Goal: Information Seeking & Learning: Learn about a topic

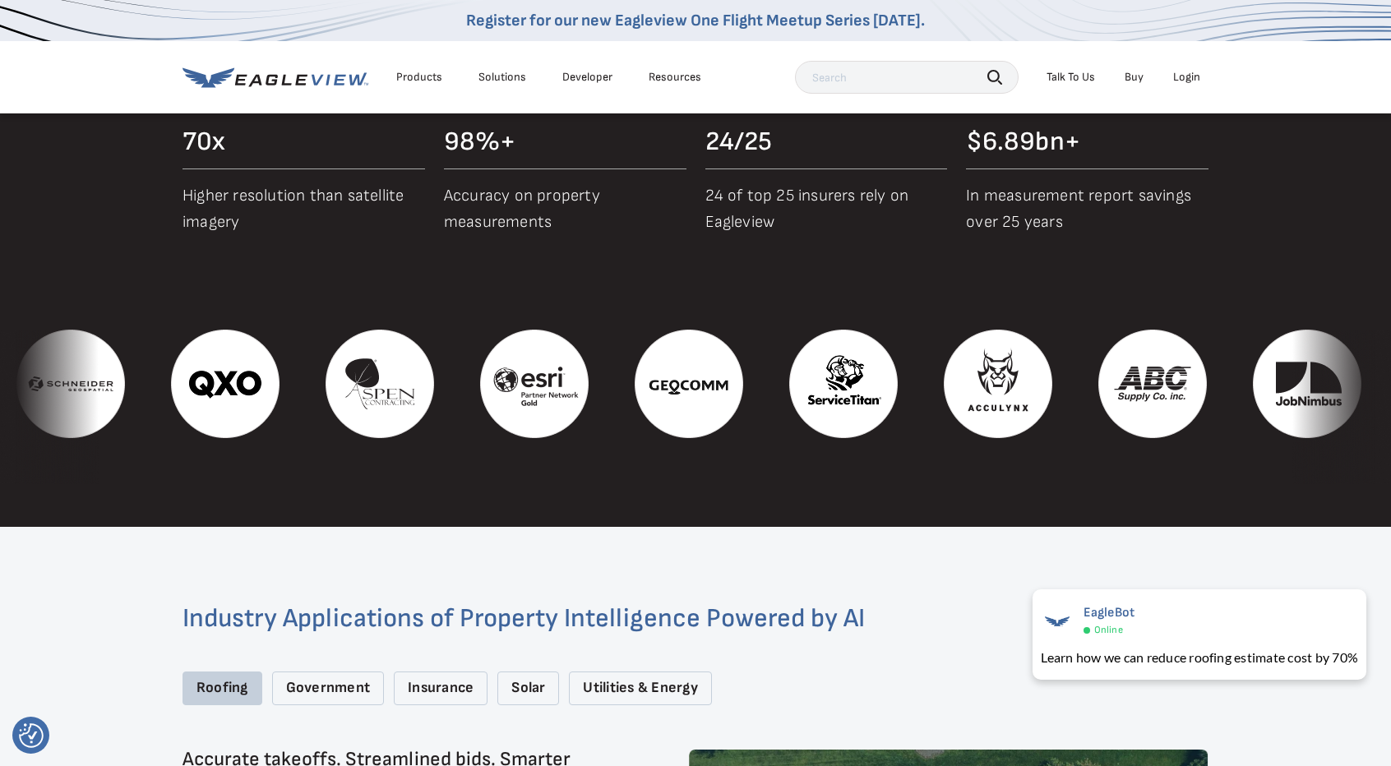
scroll to position [1825, 0]
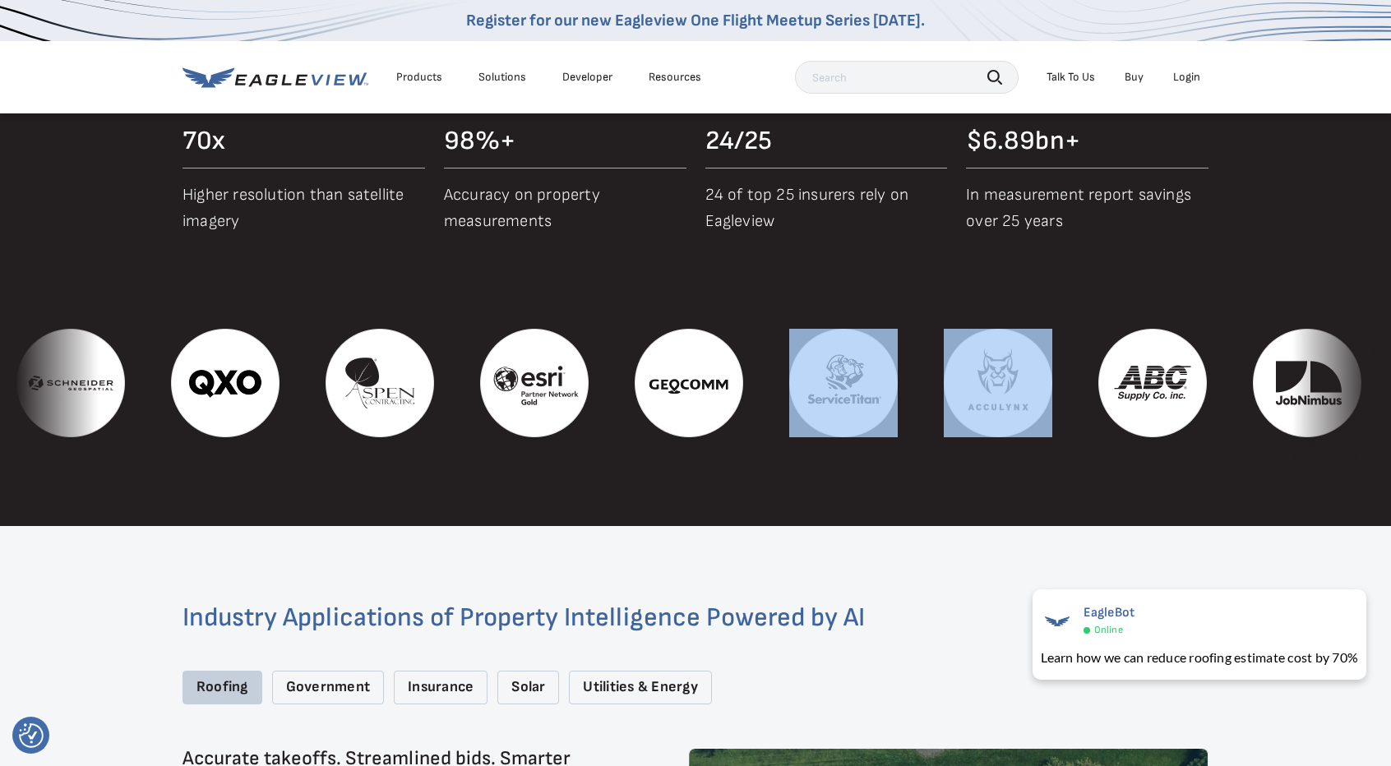
drag, startPoint x: 1209, startPoint y: 353, endPoint x: 936, endPoint y: 361, distance: 273.1
click at [936, 361] on div at bounding box center [773, 383] width 4946 height 109
click at [898, 361] on img at bounding box center [843, 383] width 109 height 109
click at [927, 404] on div at bounding box center [850, 383] width 155 height 109
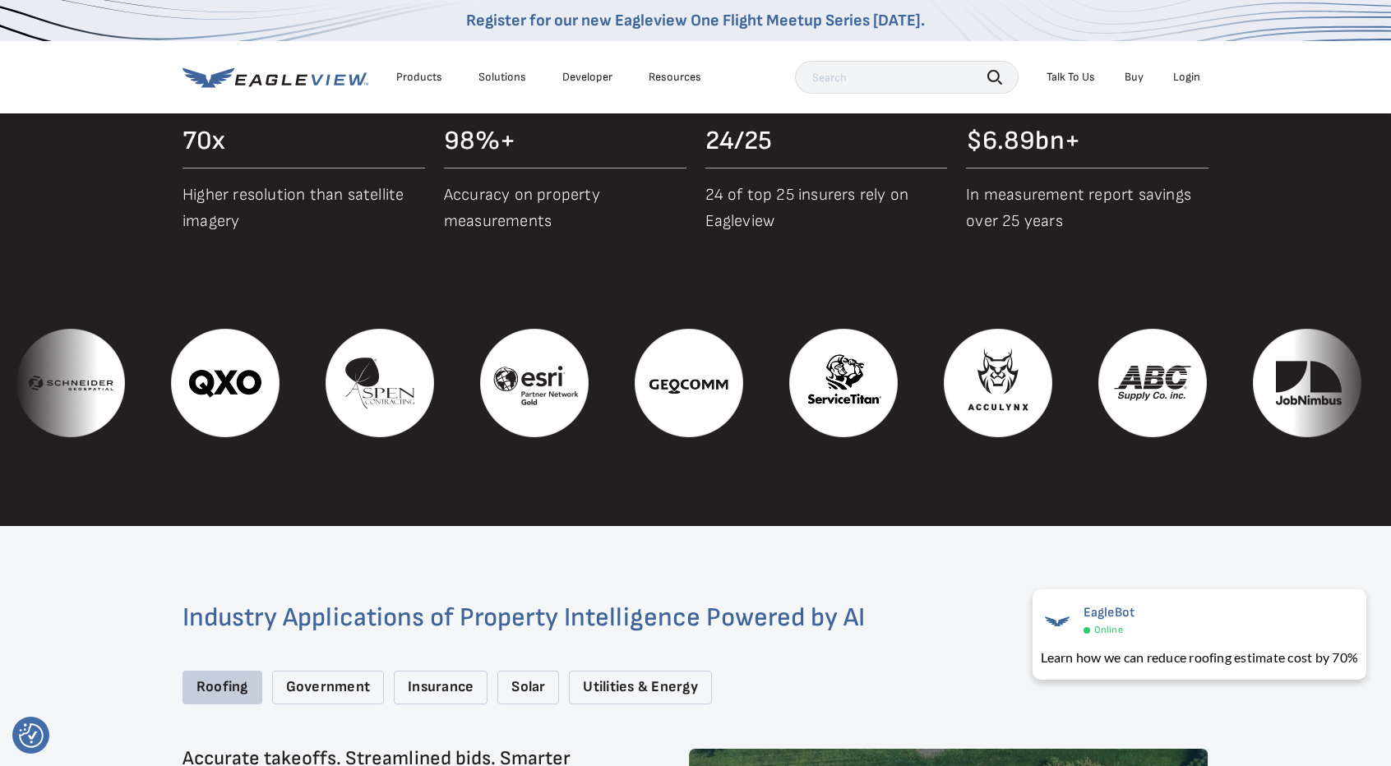
click at [1061, 502] on section "Proof in Performance Access industry-leading aerial imagery, powerful analytics…" at bounding box center [695, 222] width 1391 height 608
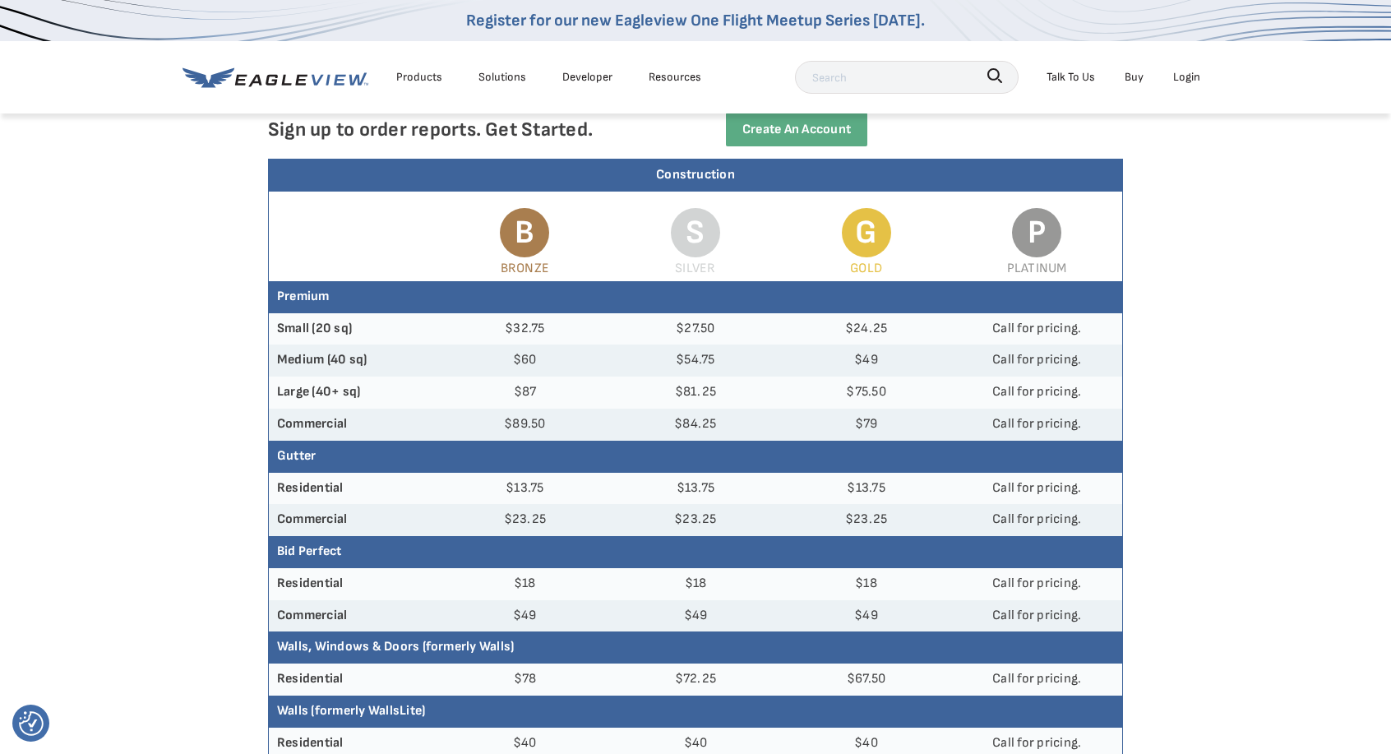
scroll to position [113, 0]
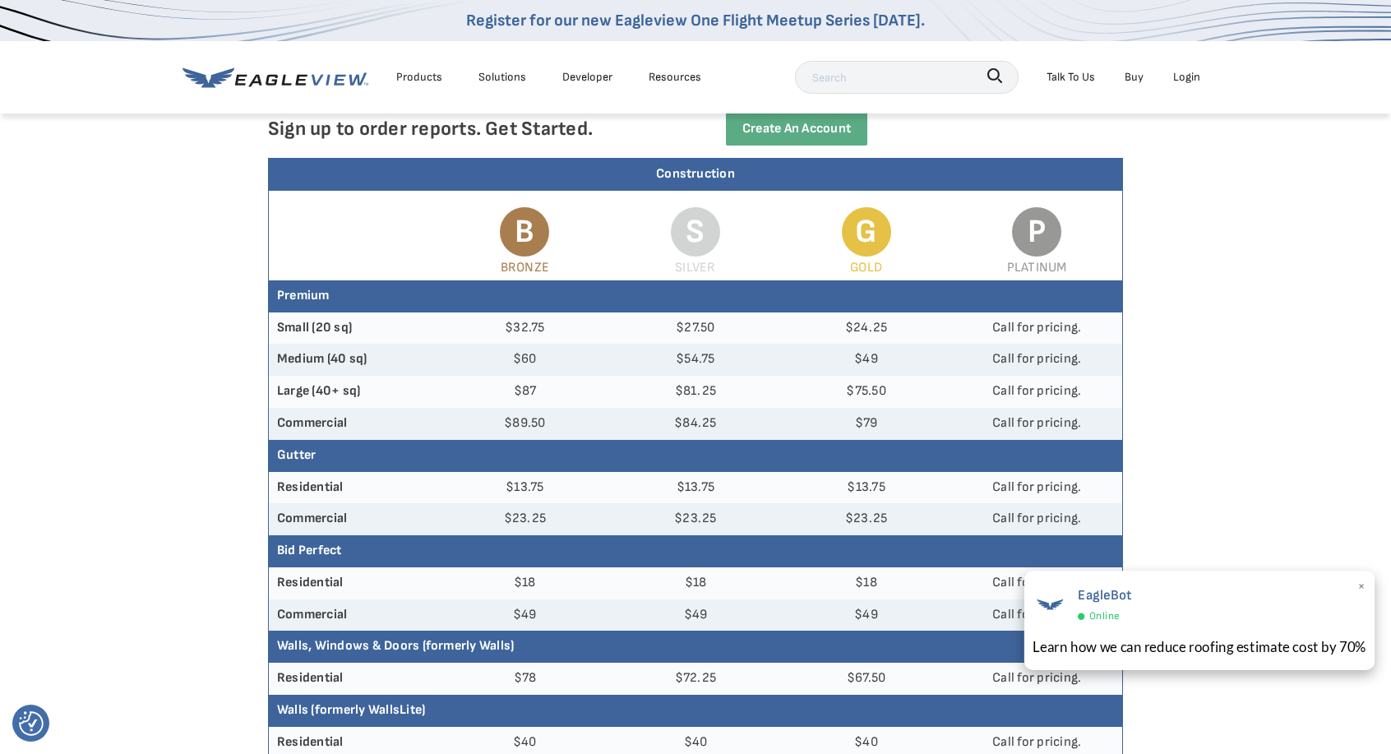
click at [1363, 589] on span "×" at bounding box center [1361, 587] width 9 height 25
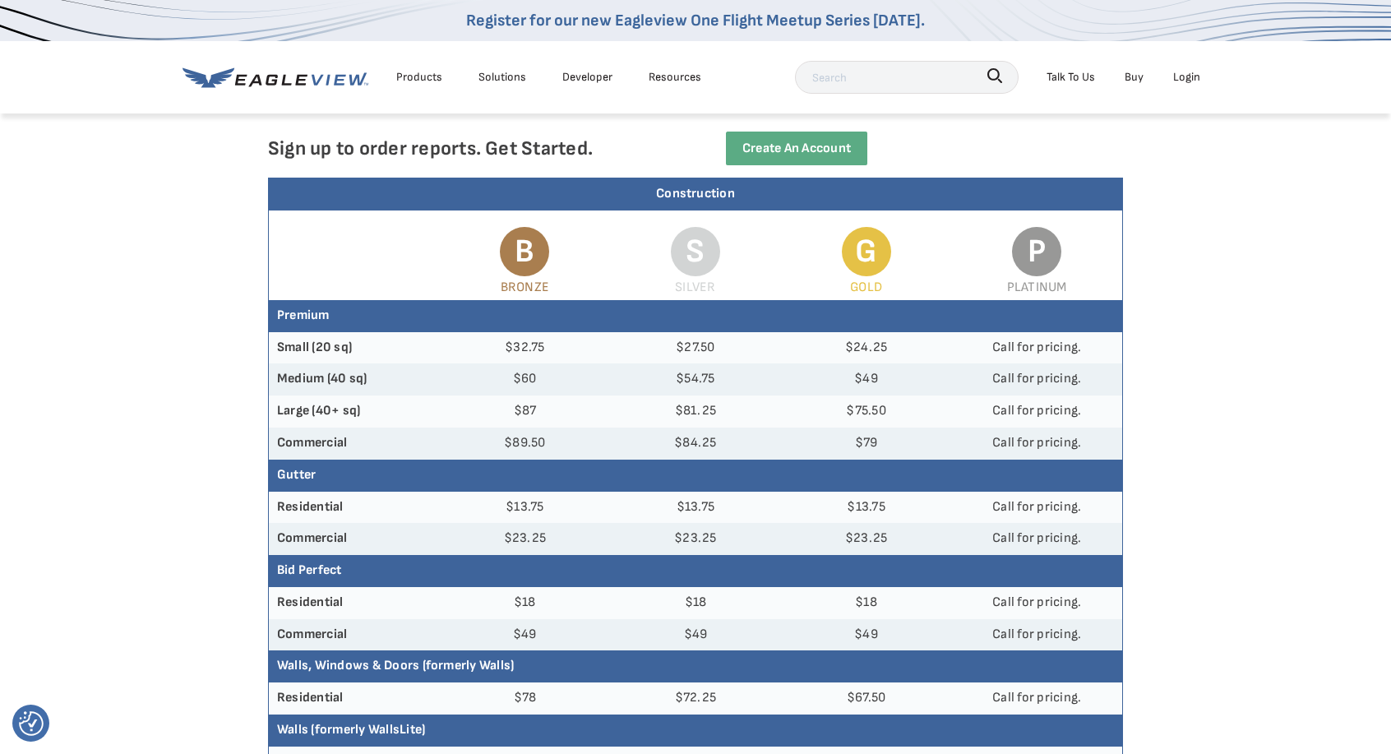
scroll to position [0, 3]
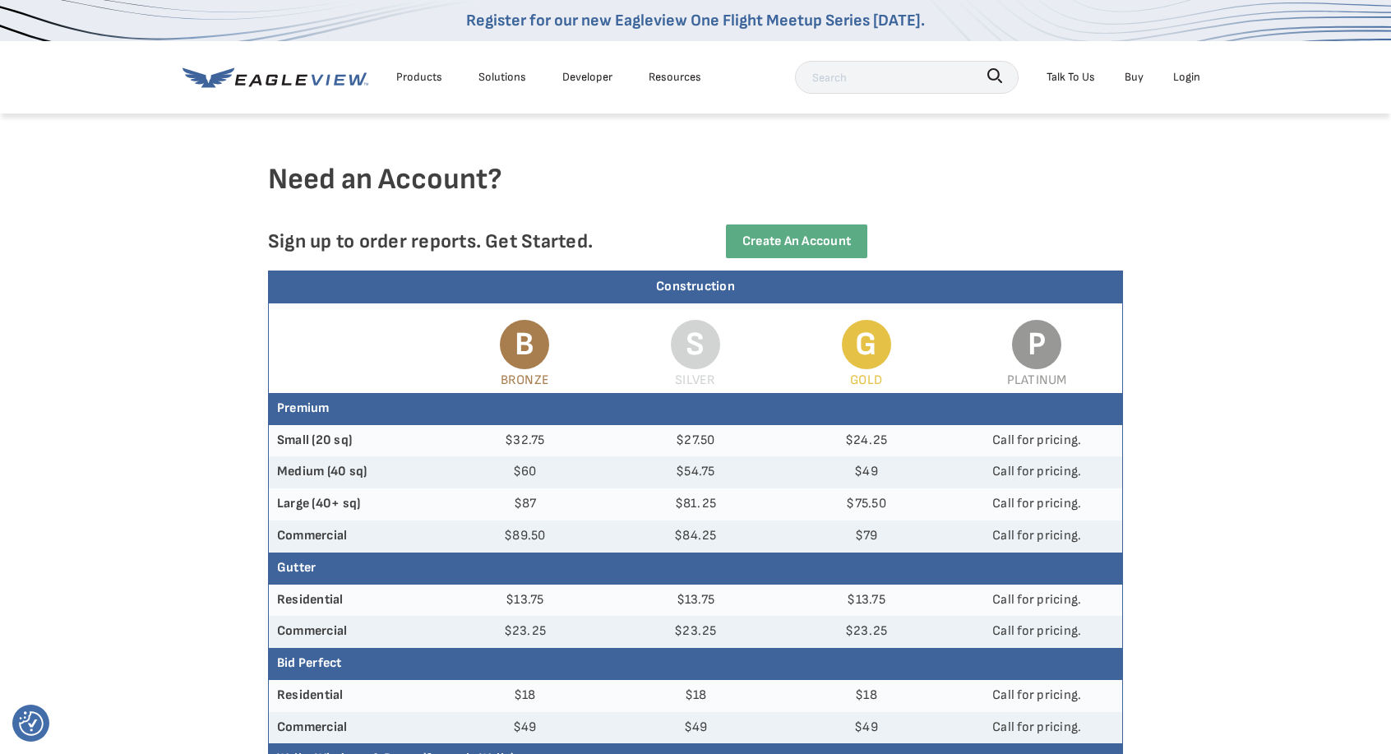
click at [506, 76] on div "Solutions" at bounding box center [502, 77] width 48 height 21
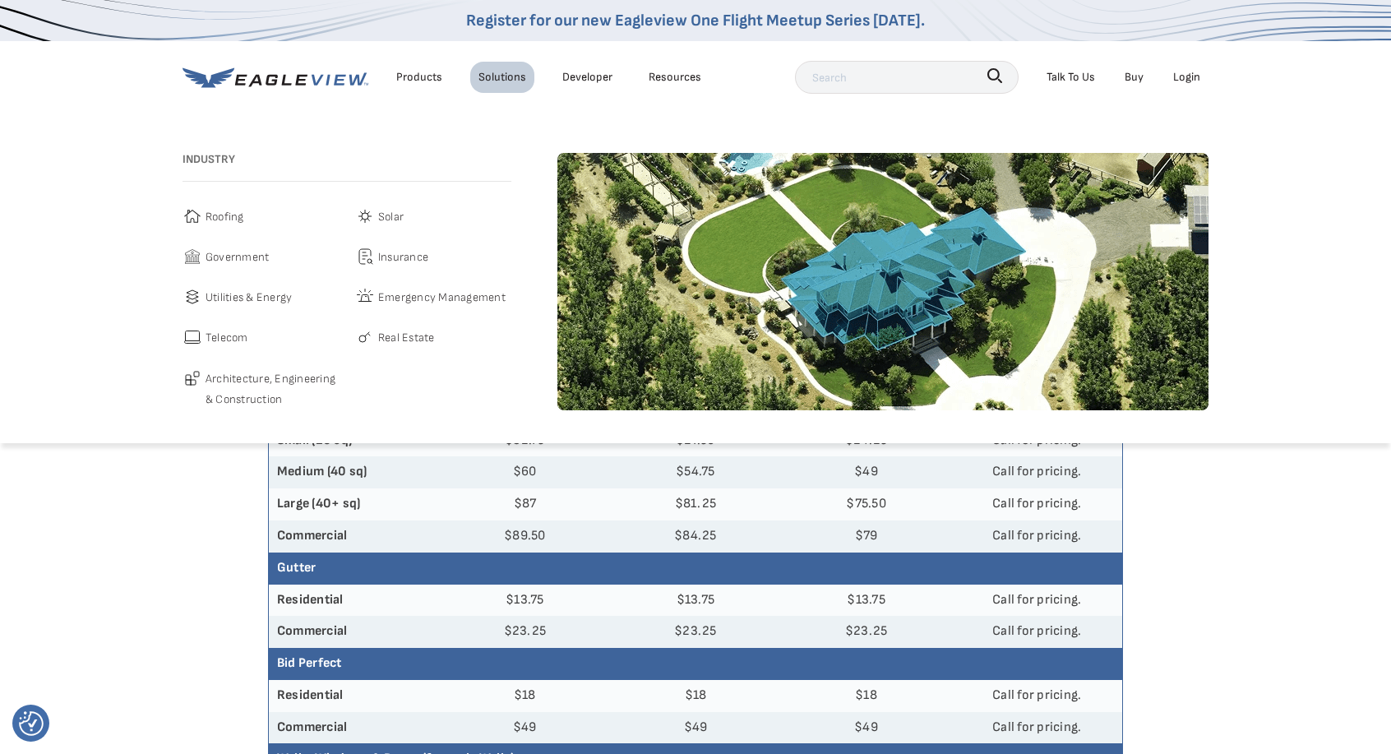
click at [222, 214] on span "Roofing" at bounding box center [225, 216] width 39 height 21
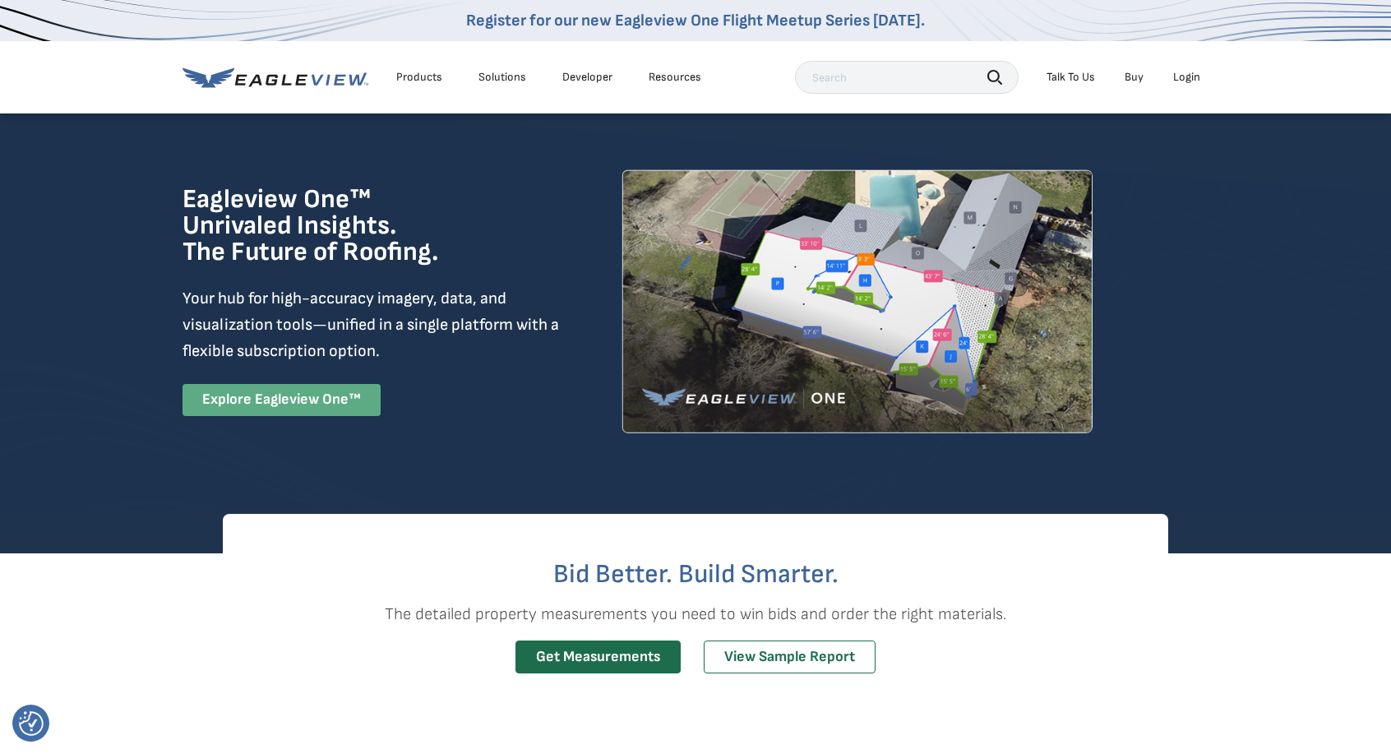
click at [305, 397] on link "Explore Eagleview One™" at bounding box center [282, 400] width 198 height 32
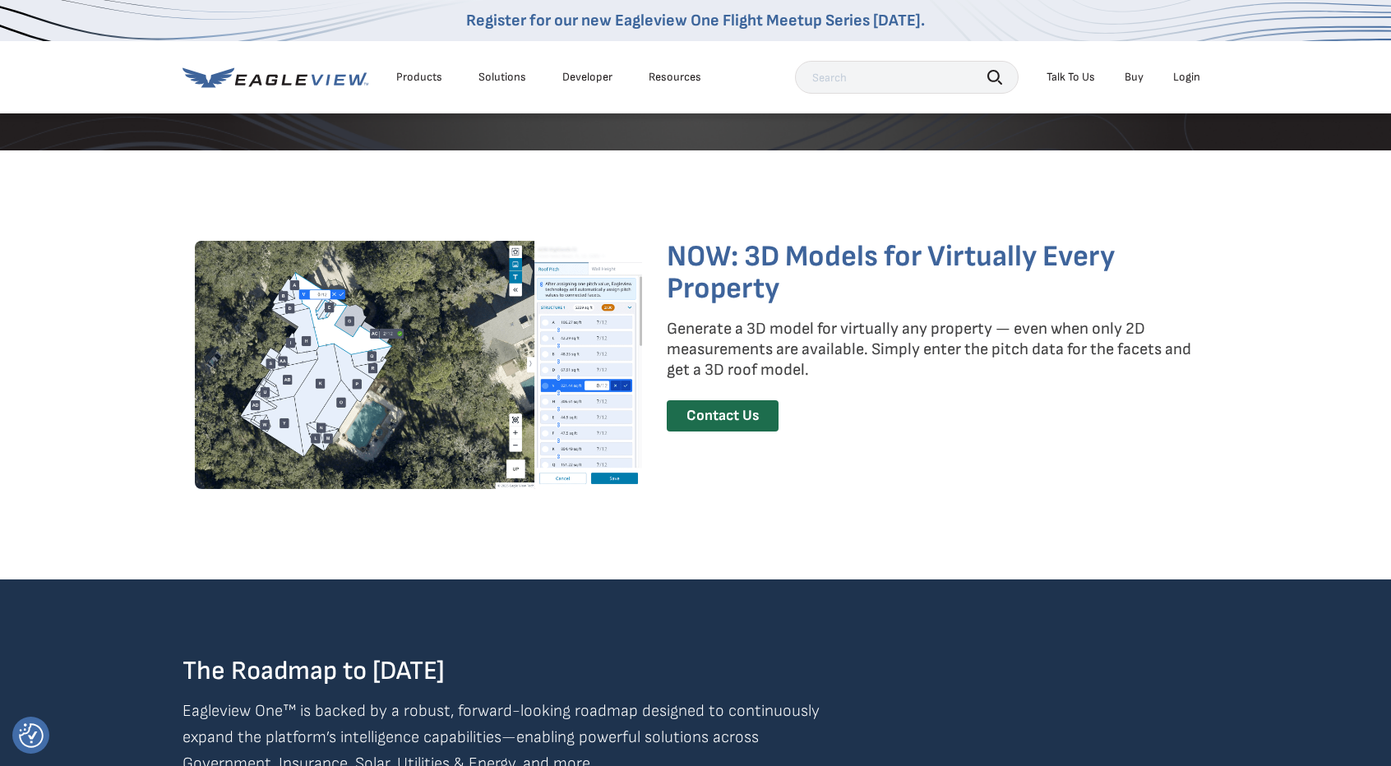
scroll to position [2402, 0]
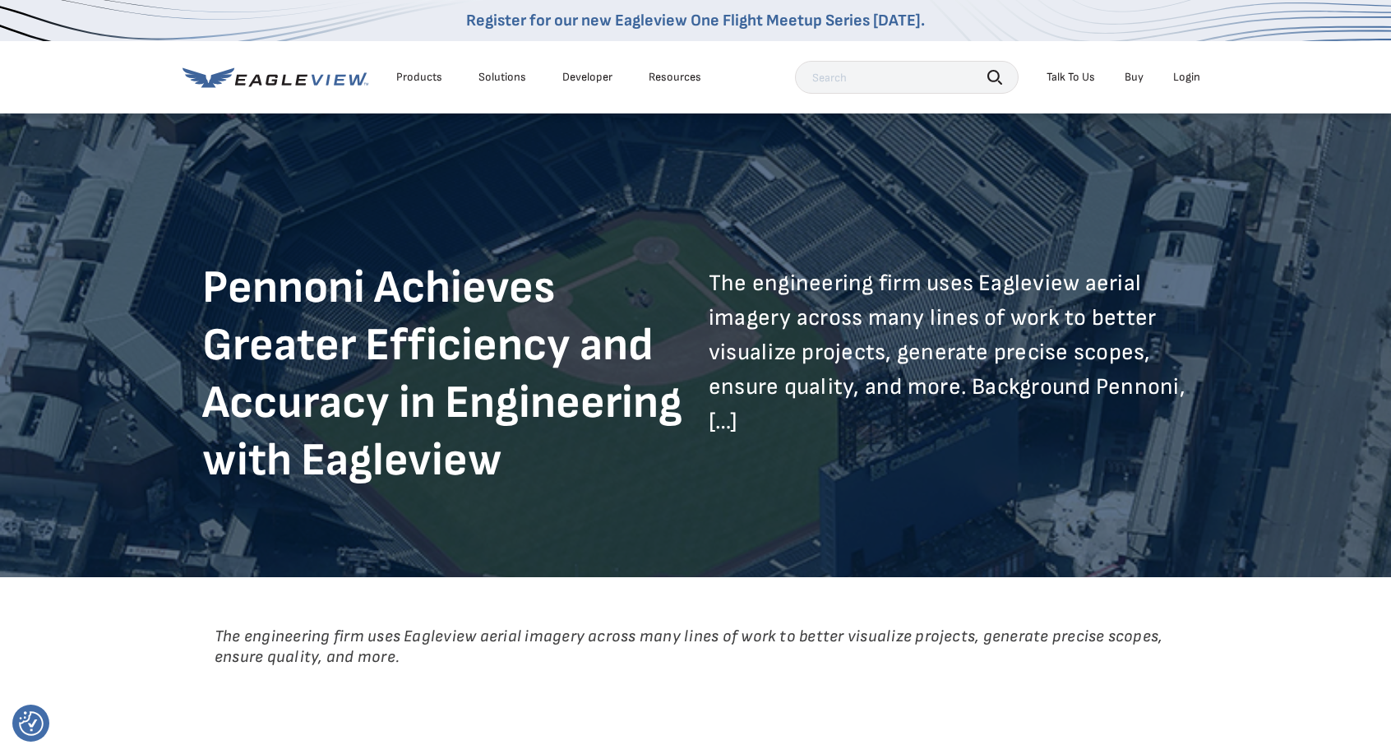
scroll to position [0, 7]
